Goal: Information Seeking & Learning: Check status

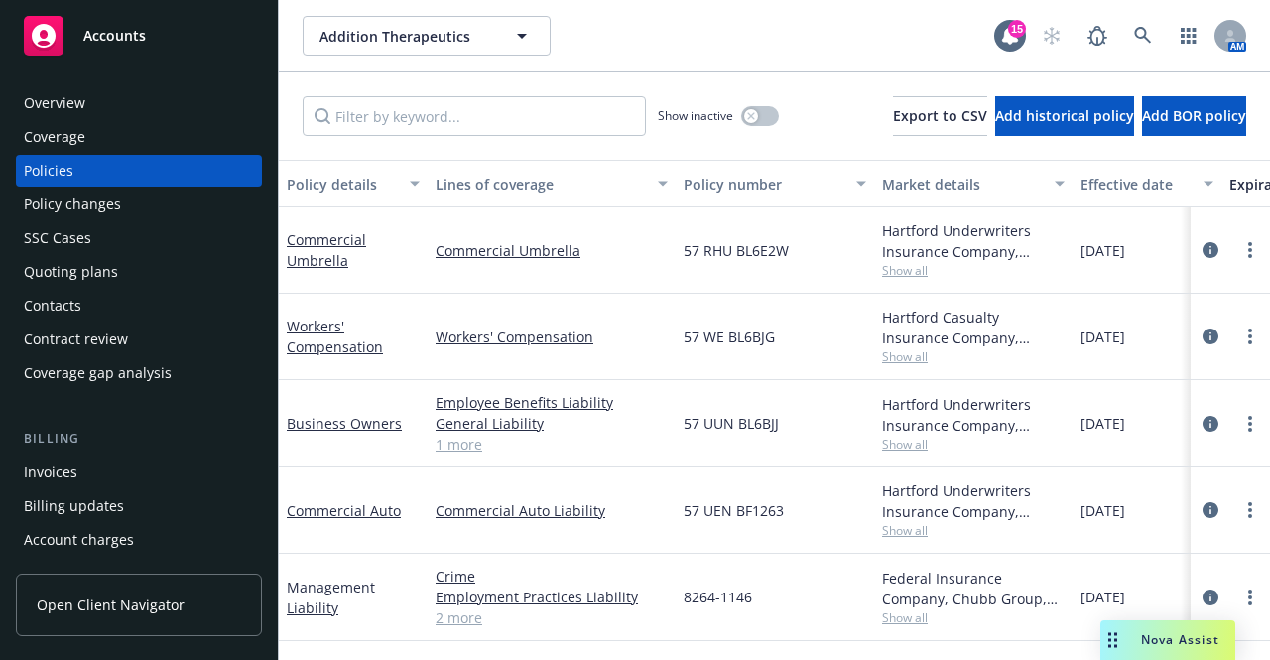
scroll to position [92, 0]
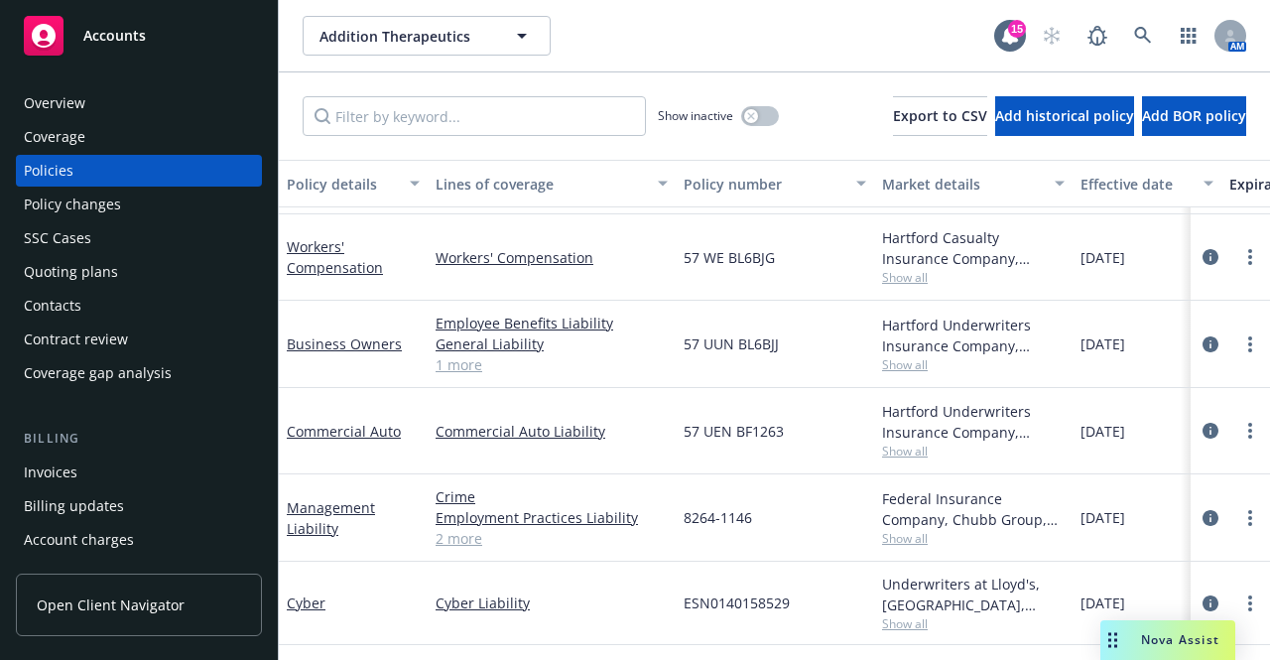
click at [144, 101] on div "Overview" at bounding box center [139, 103] width 230 height 32
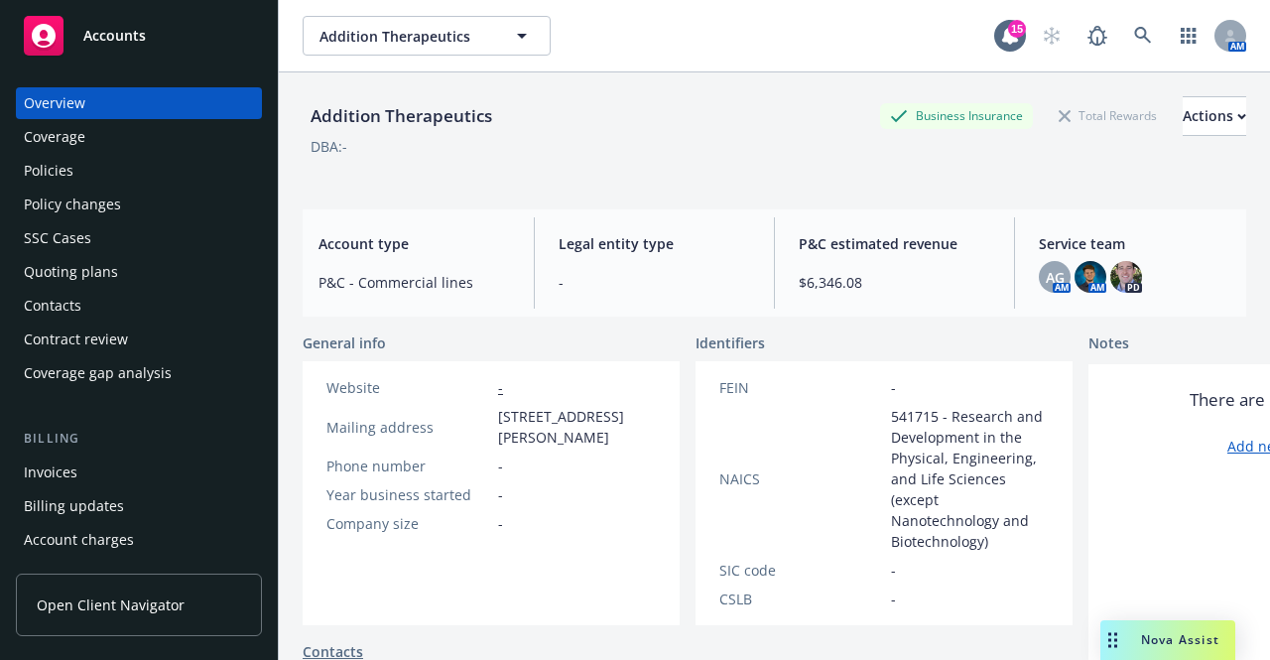
click at [183, 269] on div "Quoting plans" at bounding box center [139, 272] width 230 height 32
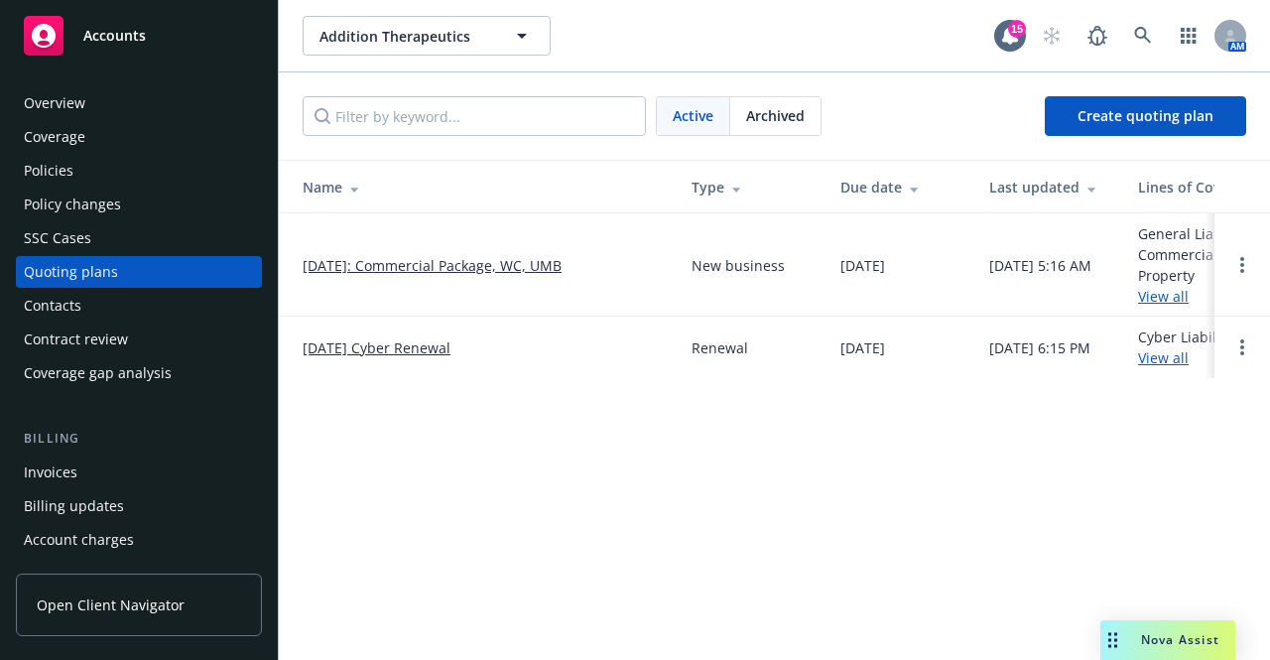
click at [139, 172] on div "Policies" at bounding box center [139, 171] width 230 height 32
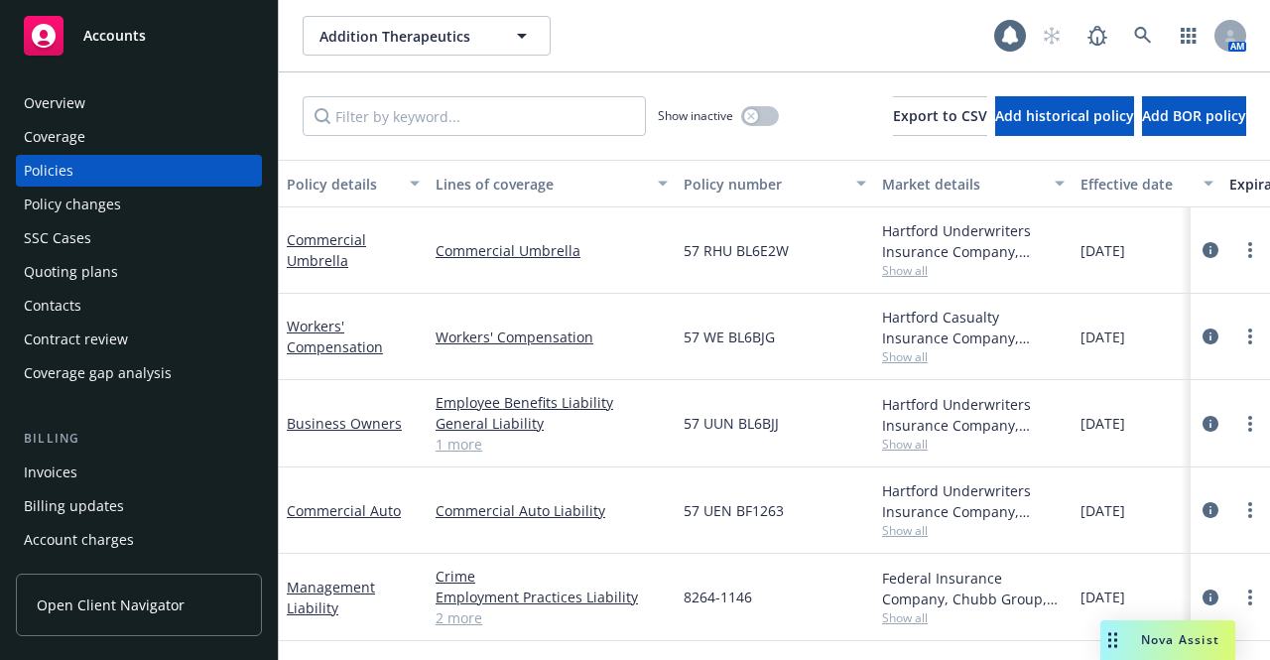
scroll to position [92, 0]
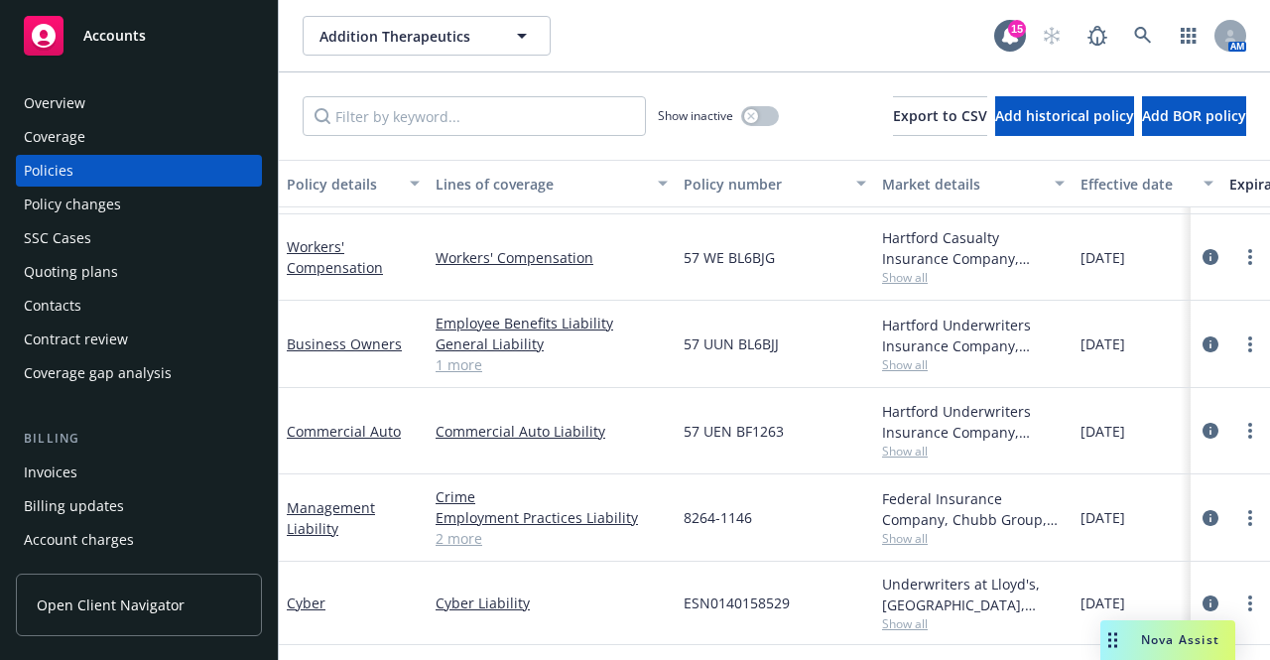
click at [473, 528] on link "2 more" at bounding box center [552, 538] width 232 height 21
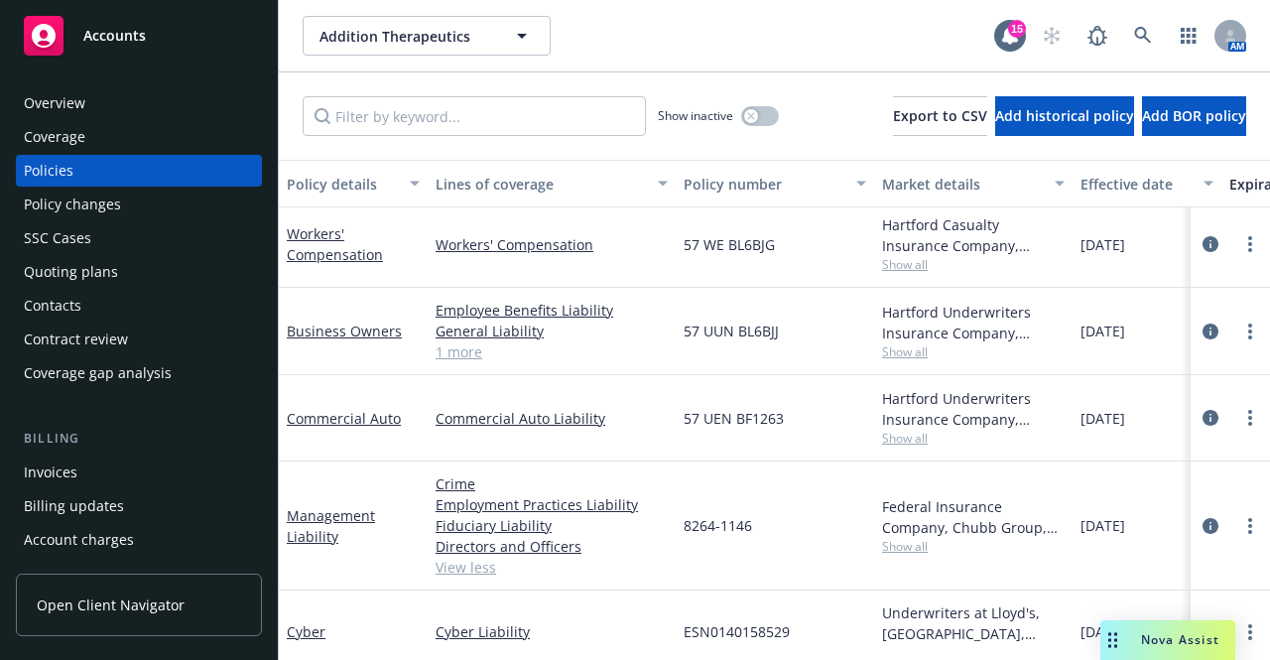
click at [887, 546] on span "Show all" at bounding box center [973, 546] width 183 height 17
click at [837, 580] on div "8264-1146" at bounding box center [775, 525] width 198 height 129
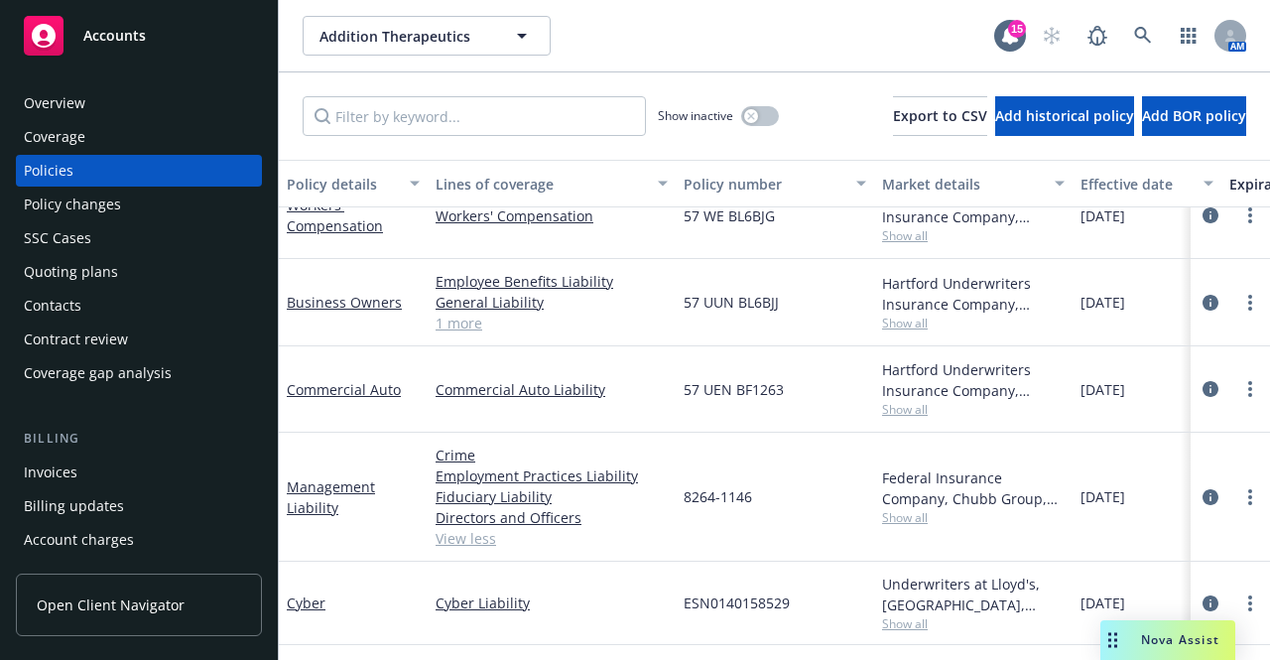
click at [125, 98] on div "Overview" at bounding box center [139, 103] width 230 height 32
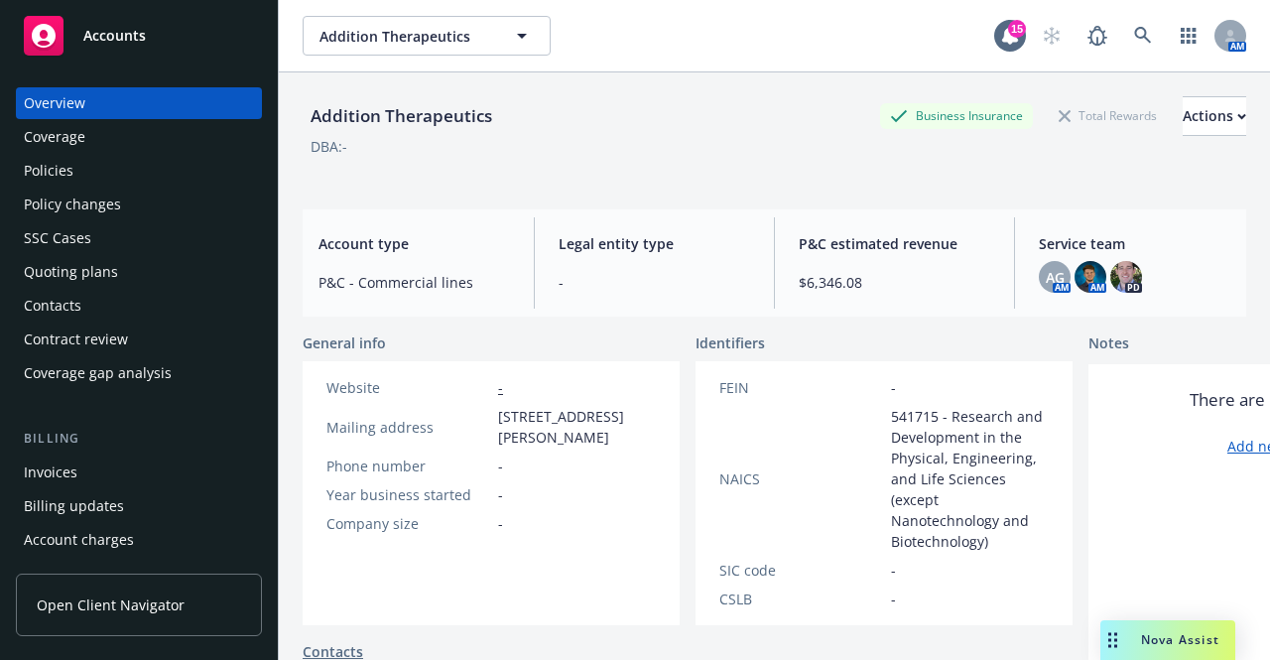
click at [66, 170] on div "Policies" at bounding box center [49, 171] width 50 height 32
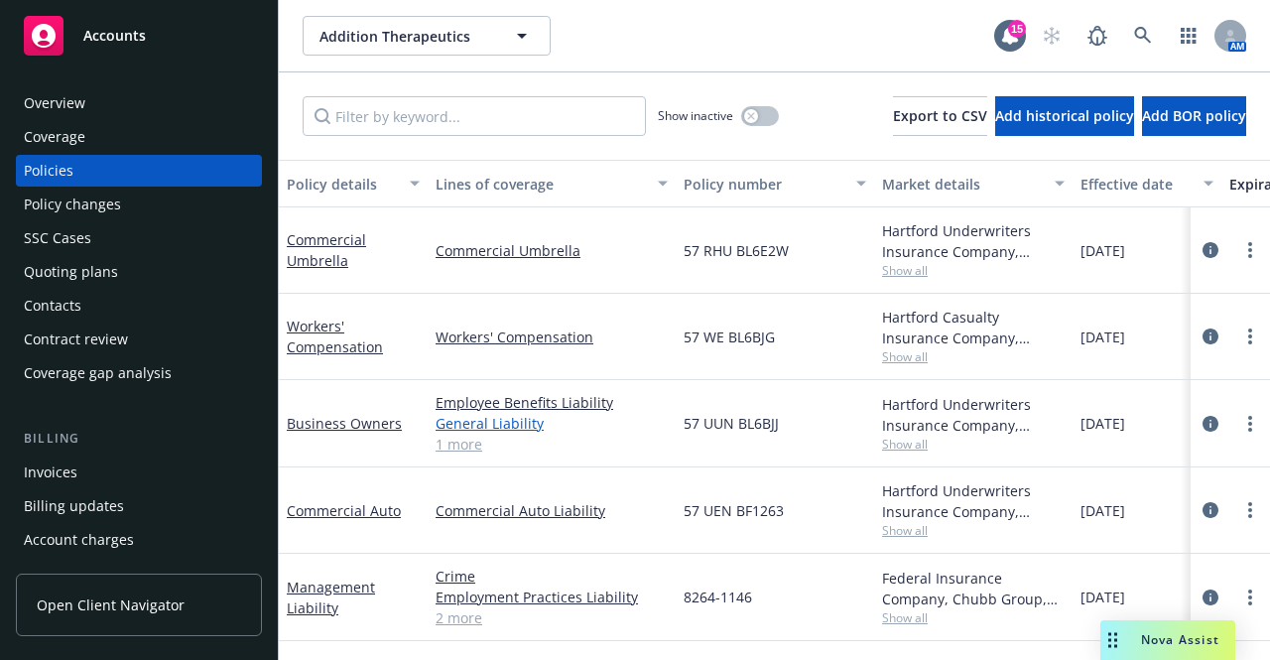
scroll to position [92, 0]
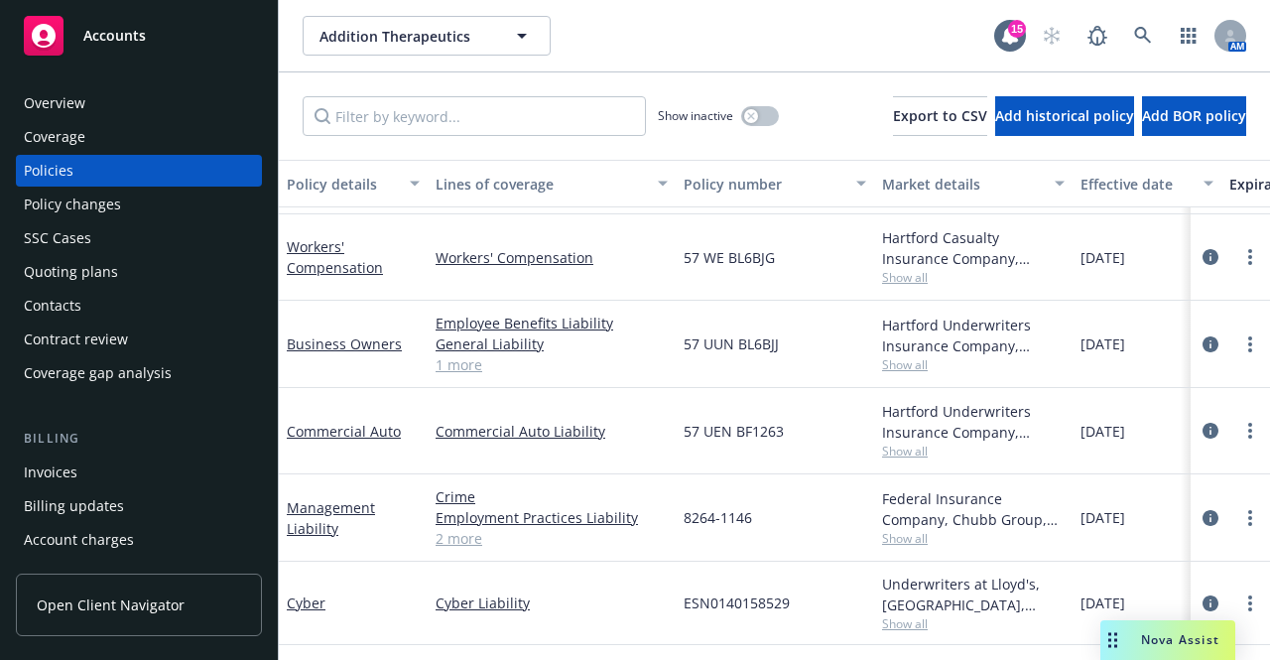
click at [907, 615] on span "Show all" at bounding box center [973, 623] width 183 height 17
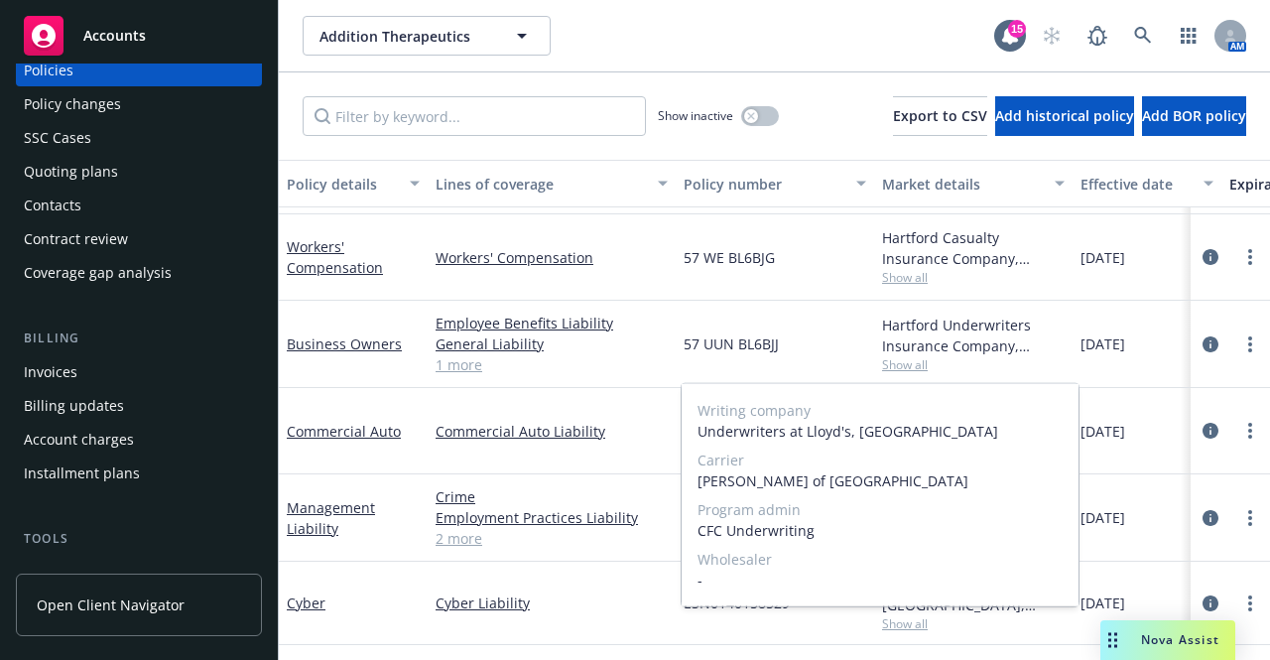
scroll to position [101, 0]
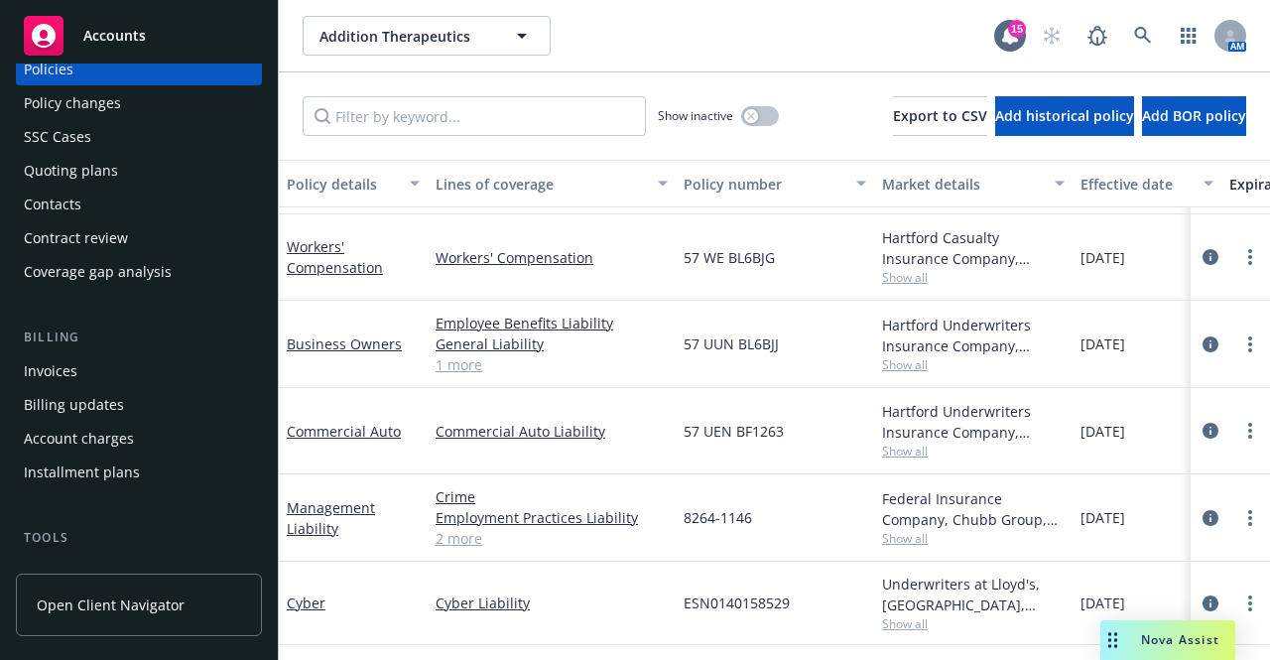
click at [911, 443] on span "Show all" at bounding box center [973, 451] width 183 height 17
click at [854, 455] on div "57 UEN BF1263" at bounding box center [775, 431] width 198 height 86
click at [364, 422] on link "Commercial Auto" at bounding box center [344, 431] width 114 height 19
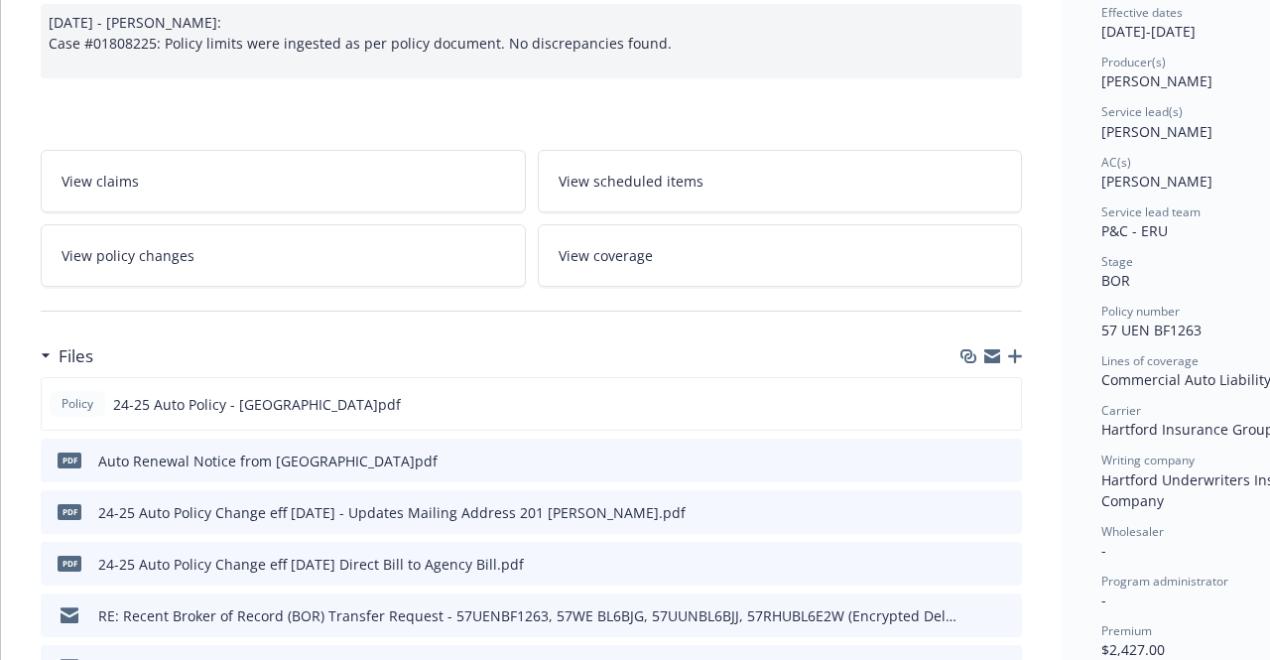
scroll to position [224, 0]
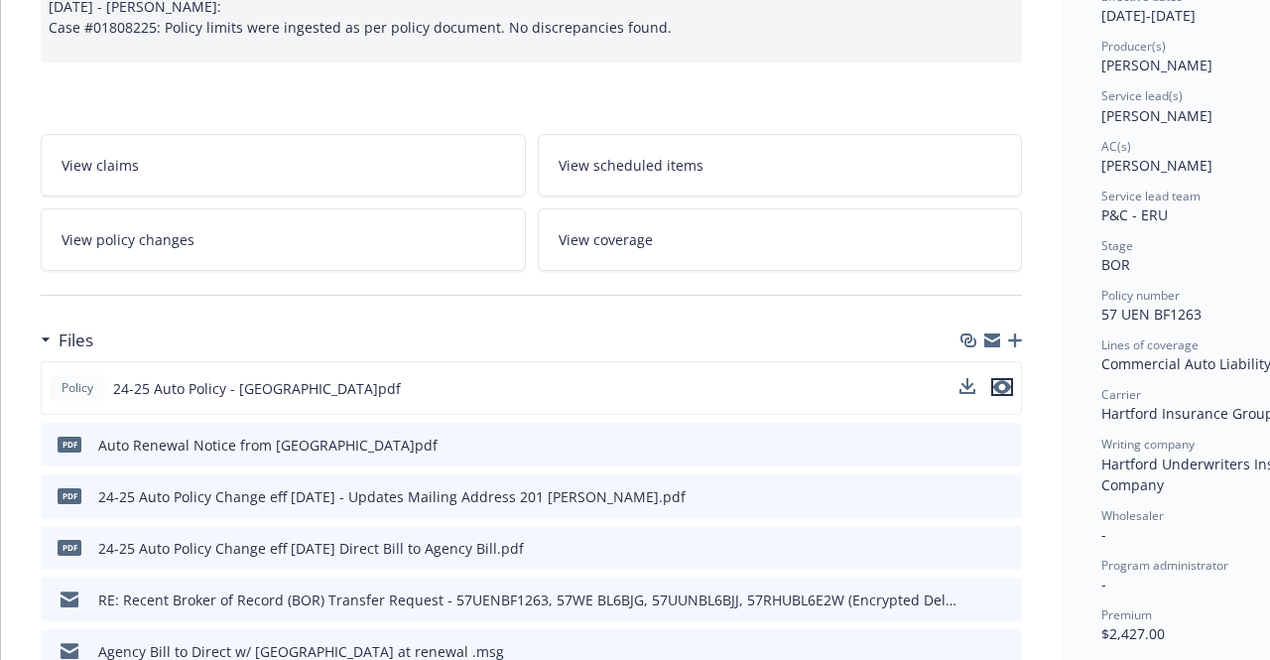
click at [1013, 380] on button "preview file" at bounding box center [1002, 387] width 22 height 18
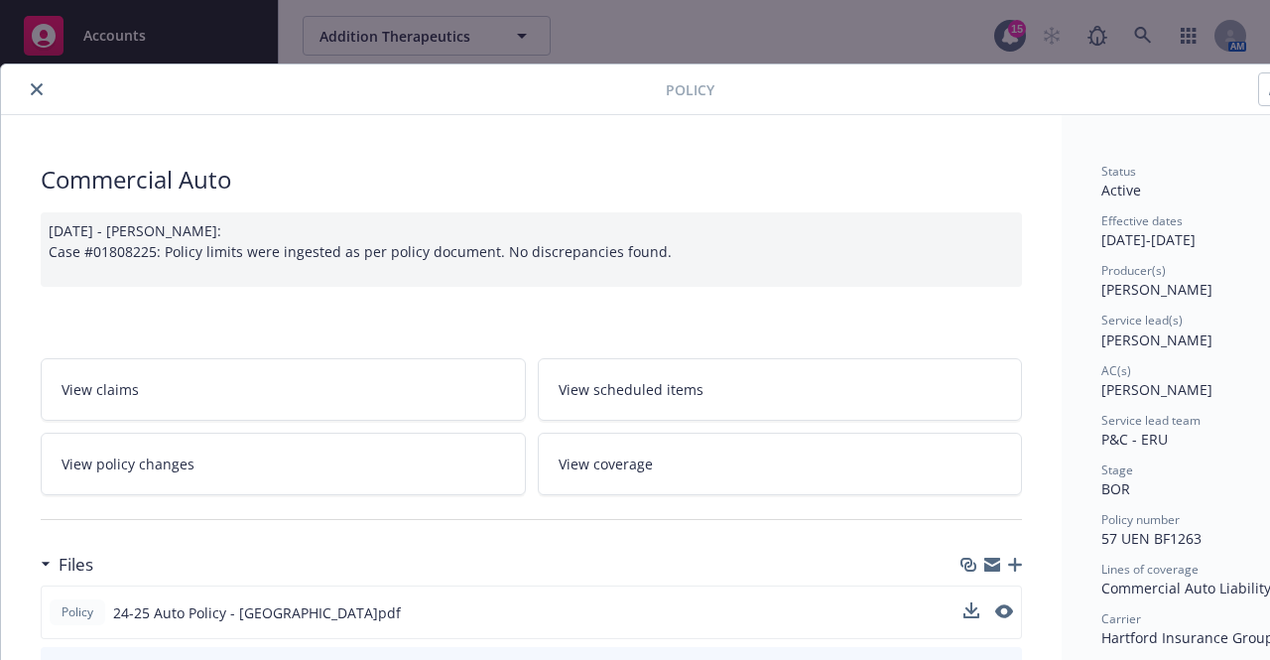
click at [42, 86] on icon "close" at bounding box center [37, 89] width 12 height 12
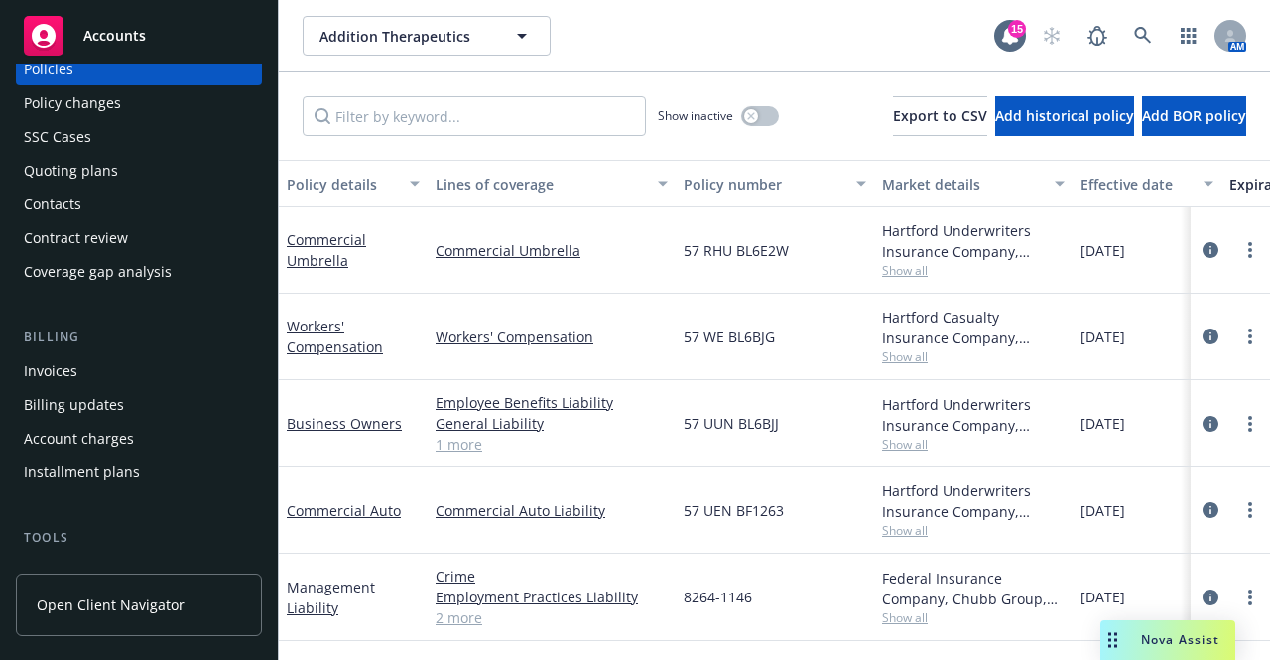
click at [450, 444] on link "1 more" at bounding box center [552, 444] width 232 height 21
